Goal: Find specific page/section: Find specific page/section

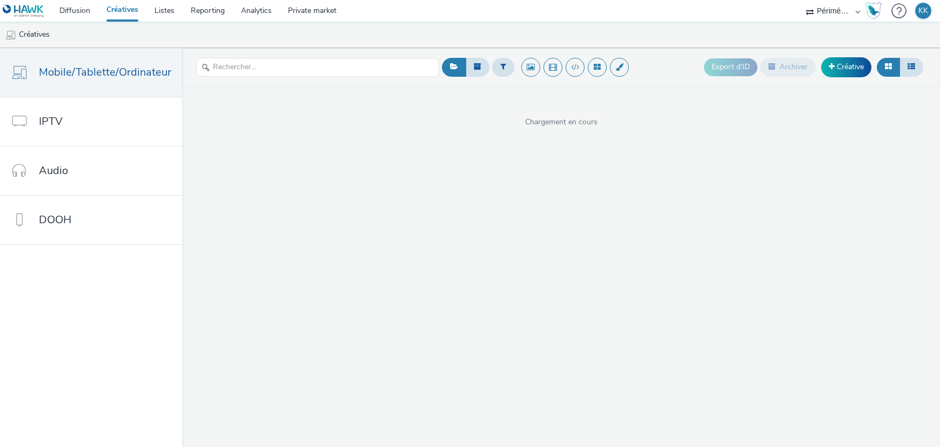
select select "2c2881b8-a35e-4ab4-afa0-3ba52d3fbcb3"
